Goal: Information Seeking & Learning: Learn about a topic

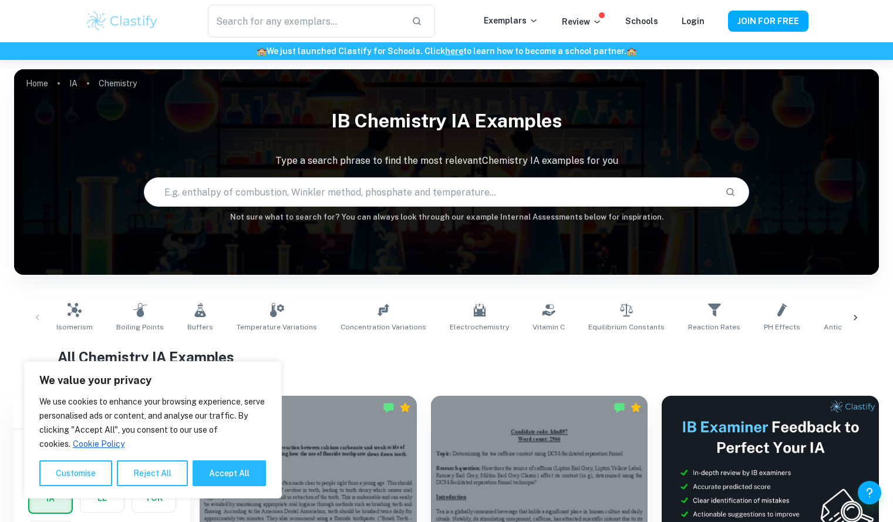
click at [418, 184] on input "text" at bounding box center [429, 191] width 571 height 33
type input "solubility of [MEDICAL_DATA]"
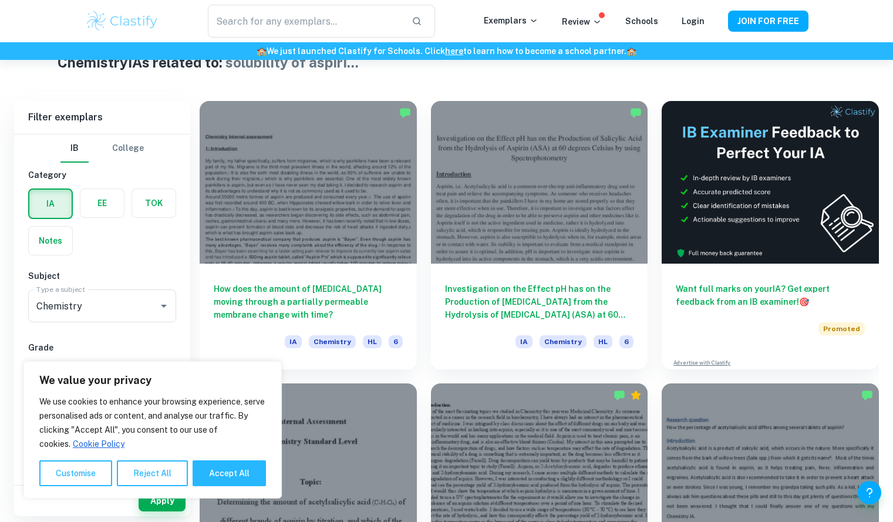
scroll to position [295, 0]
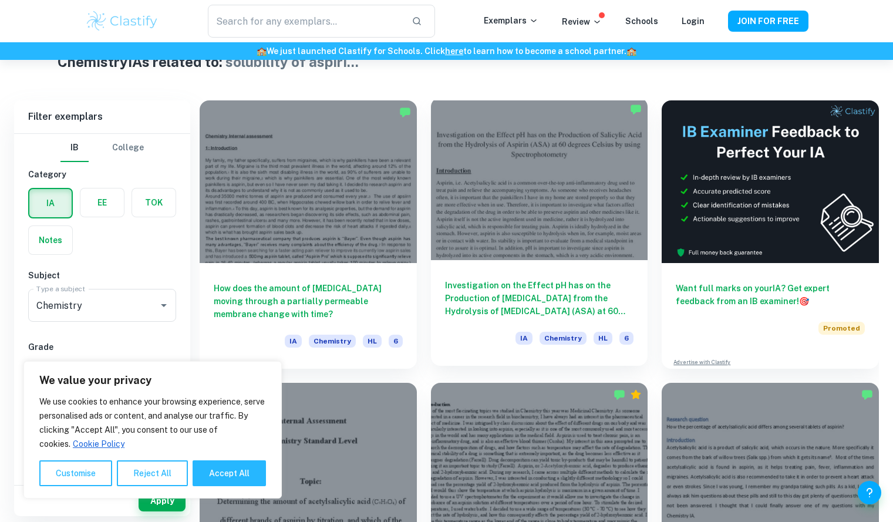
click at [509, 304] on h6 "Investigation on the Effect pH has on the Production of [MEDICAL_DATA] from the…" at bounding box center [539, 298] width 189 height 39
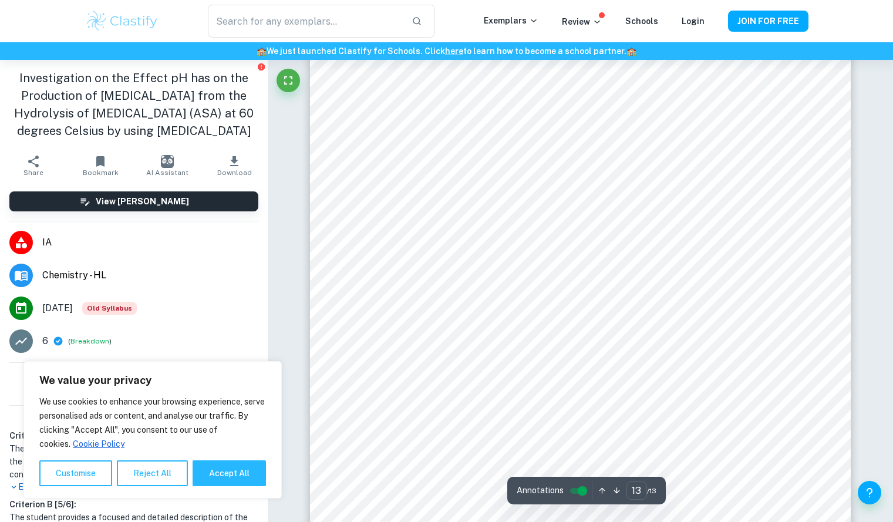
scroll to position [9826, 0]
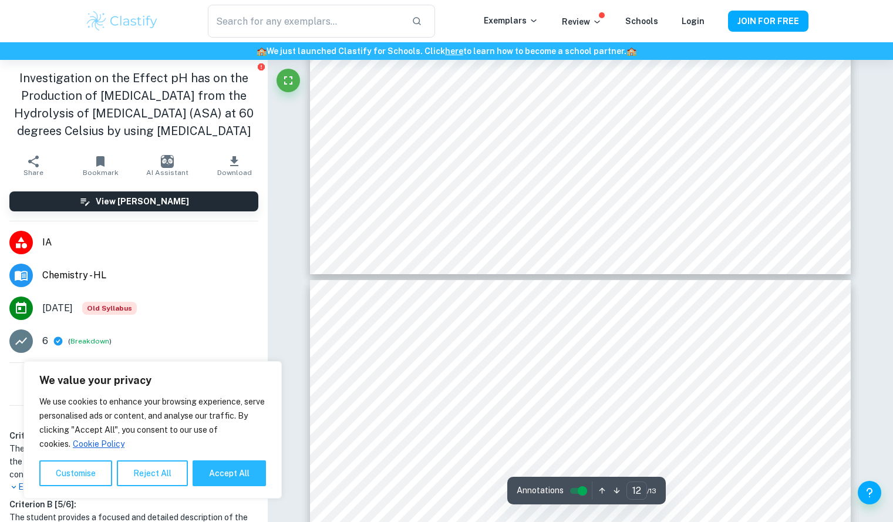
type input "11"
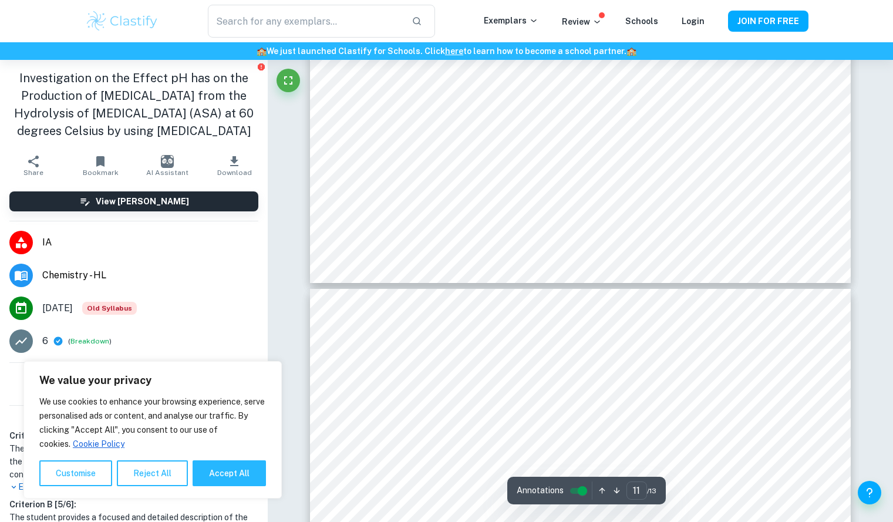
scroll to position [8465, 0]
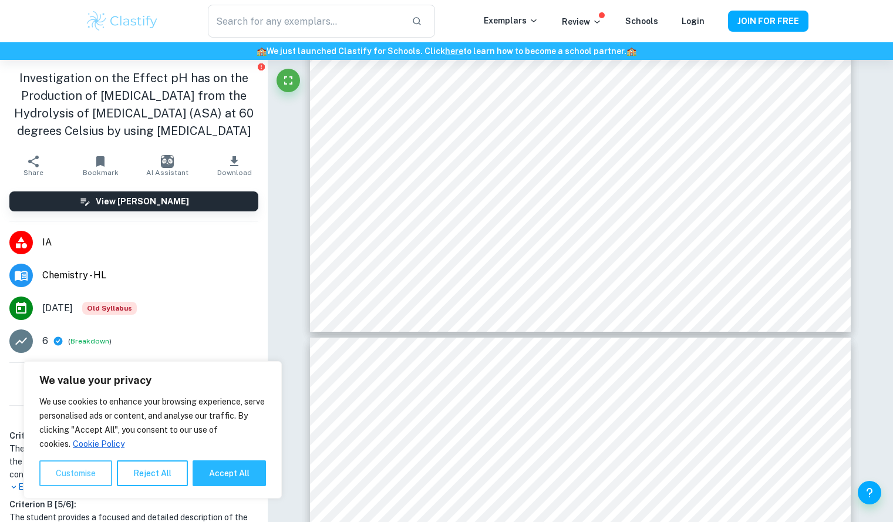
click at [94, 471] on button "Customise" at bounding box center [75, 473] width 73 height 26
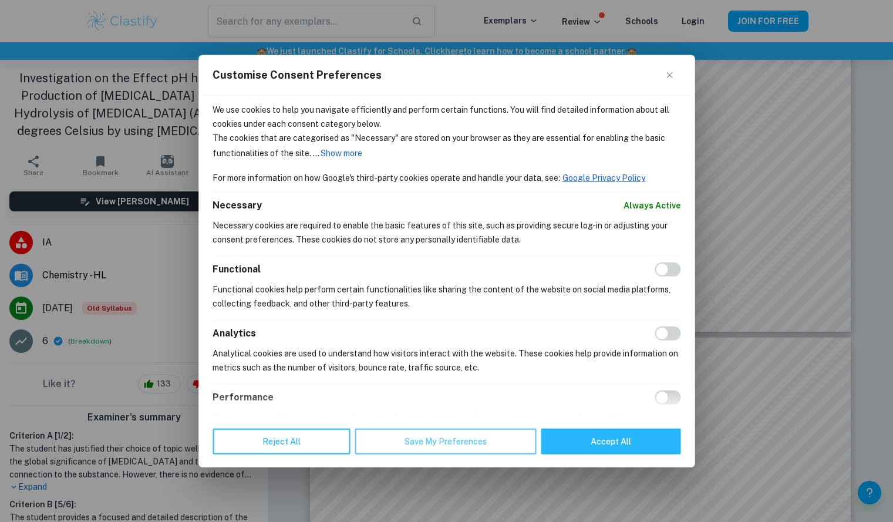
drag, startPoint x: 268, startPoint y: 442, endPoint x: 440, endPoint y: 434, distance: 172.1
click at [440, 434] on div "Reject All Save My Preferences Accept All" at bounding box center [446, 441] width 496 height 52
click at [583, 438] on button "Accept All" at bounding box center [610, 441] width 140 height 26
checkbox input "true"
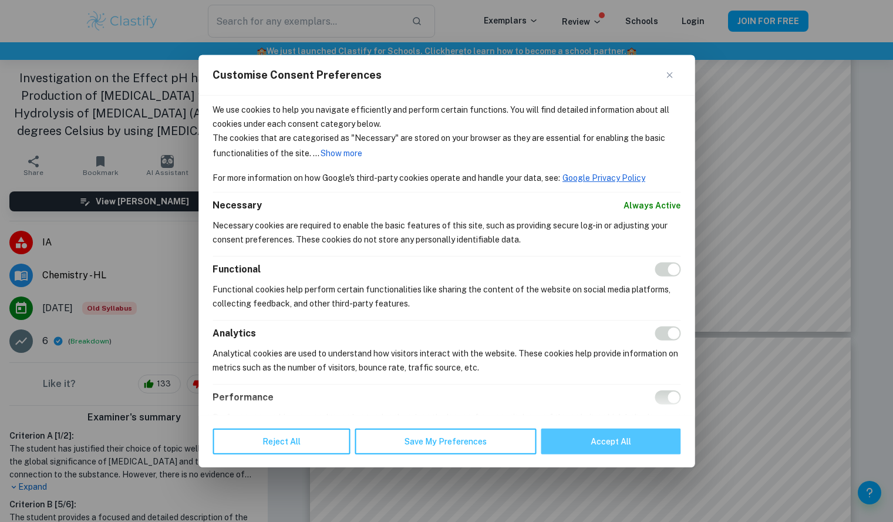
checkbox input "true"
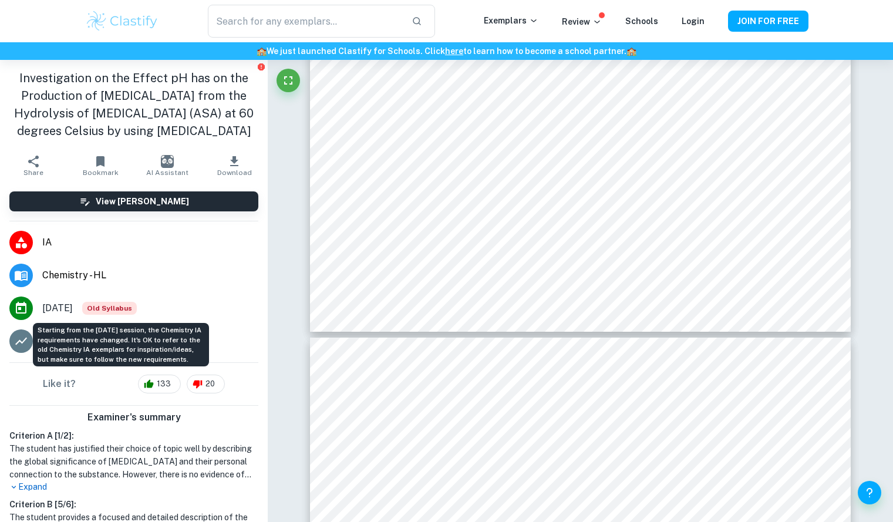
click at [131, 308] on span "Old Syllabus" at bounding box center [109, 308] width 55 height 13
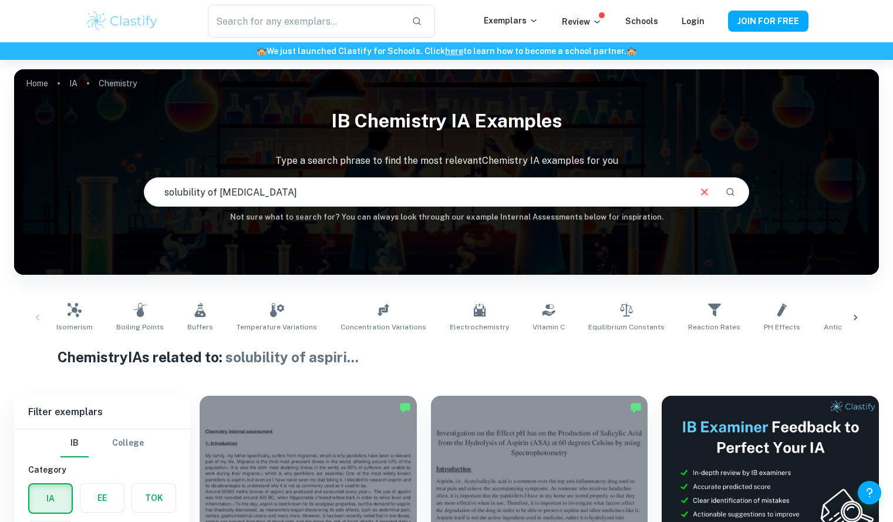
click at [279, 199] on input "solubility of [MEDICAL_DATA]" at bounding box center [416, 191] width 544 height 33
type input "solubility of [MEDICAL_DATA] ph"
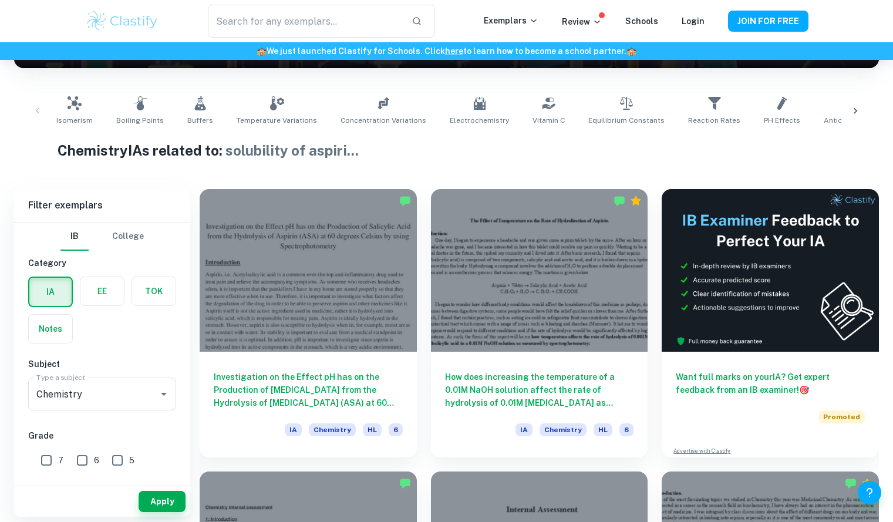
scroll to position [207, 0]
